Goal: Find specific page/section

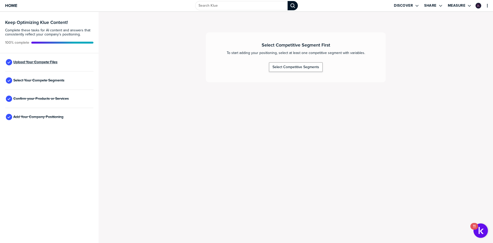
click at [24, 61] on span "Upload Your Compete Files" at bounding box center [35, 62] width 44 height 4
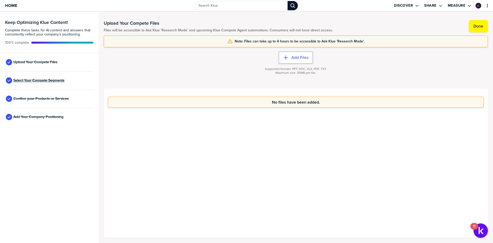
click at [25, 78] on span "Select Your Compete Segments" at bounding box center [38, 80] width 51 height 4
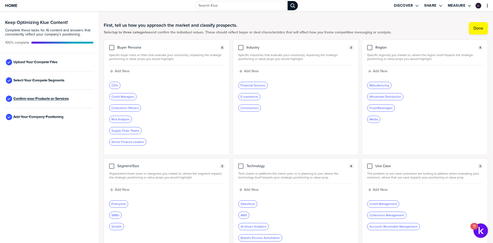
click at [26, 96] on span "Confirm your Products or Services" at bounding box center [40, 98] width 55 height 4
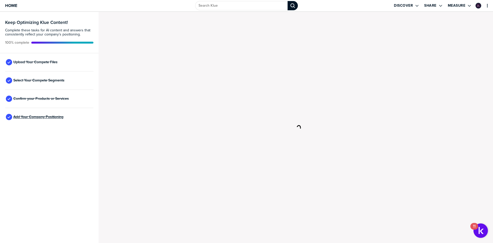
click at [27, 119] on div "Add Your Company Positioning" at bounding box center [49, 117] width 88 height 18
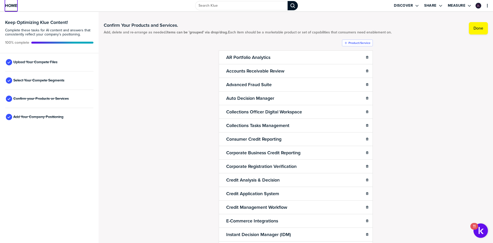
click at [13, 5] on span "Home" at bounding box center [11, 5] width 12 height 4
